Goal: Task Accomplishment & Management: Manage account settings

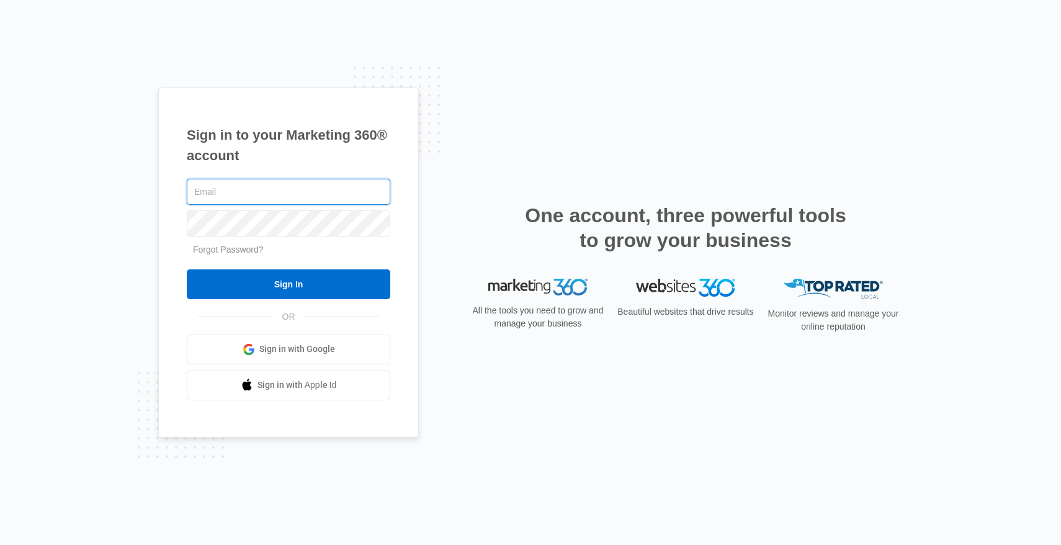
paste input "jimsavageconstruction@gmail.com"
type input "jimsavageconstruction@gmail.com"
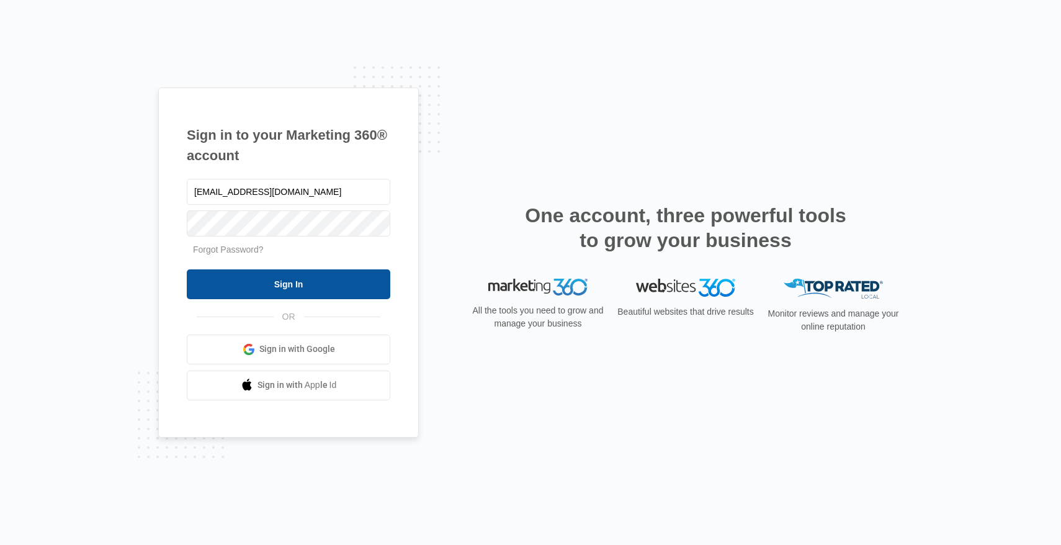
click at [324, 277] on input "Sign In" at bounding box center [288, 284] width 203 height 30
